Goal: Information Seeking & Learning: Check status

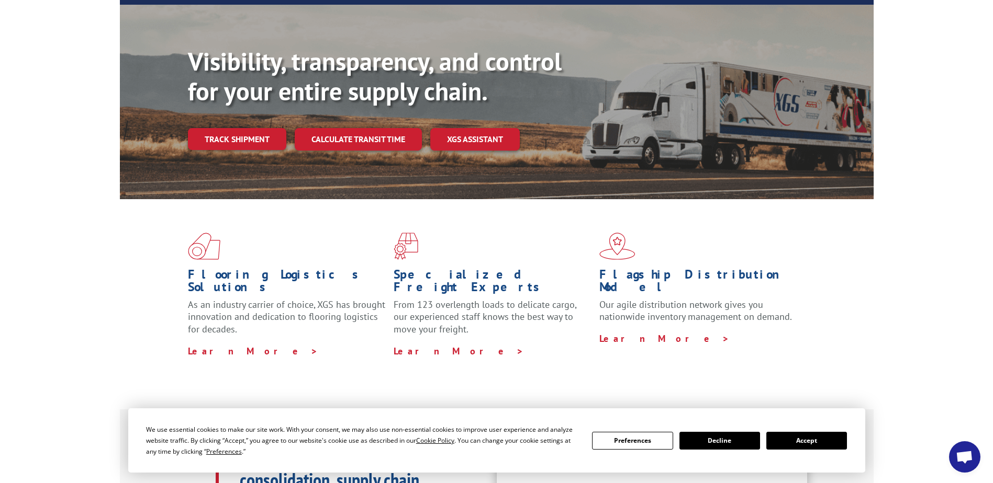
scroll to position [209, 0]
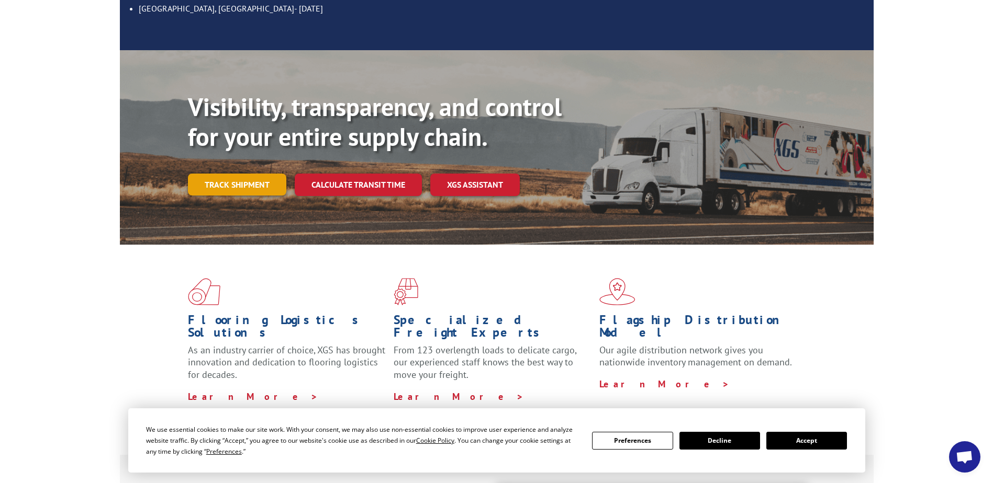
click at [240, 174] on link "Track shipment" at bounding box center [237, 185] width 98 height 22
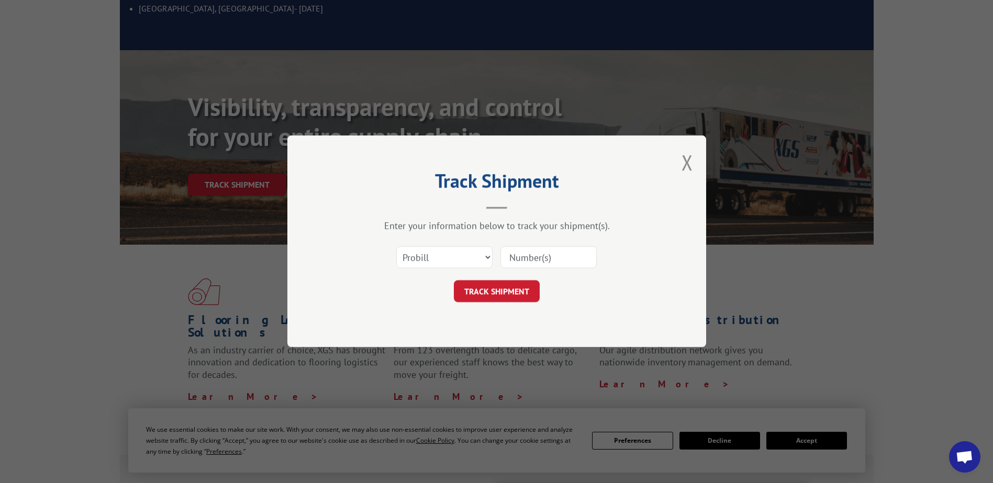
click at [528, 256] on input at bounding box center [548, 258] width 96 height 22
click at [487, 258] on select "Select category... Probill BOL PO" at bounding box center [444, 258] width 96 height 22
select select "bol"
click at [396, 247] on select "Select category... Probill BOL PO" at bounding box center [444, 258] width 96 height 22
click at [523, 261] on input at bounding box center [548, 258] width 96 height 22
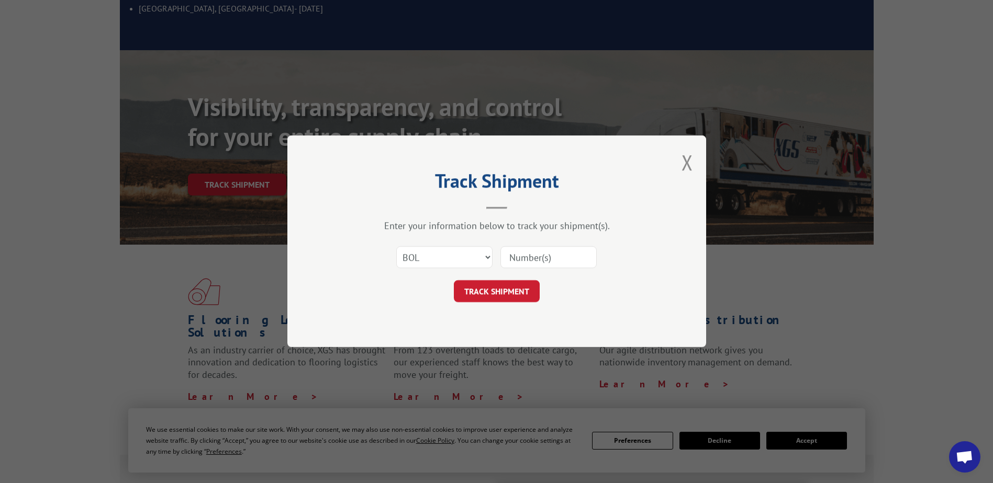
paste input "3370310"
type input "3370310"
click at [507, 292] on button "TRACK SHIPMENT" at bounding box center [497, 292] width 86 height 22
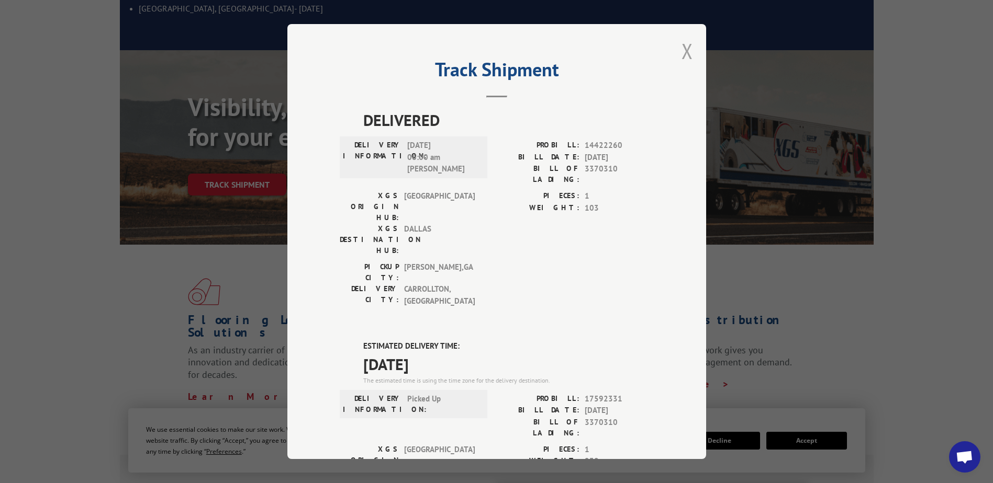
click at [682, 56] on button "Close modal" at bounding box center [687, 51] width 12 height 28
